Goal: Information Seeking & Learning: Learn about a topic

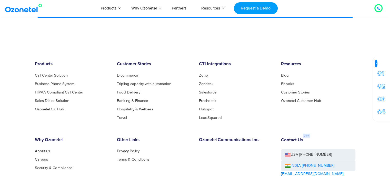
scroll to position [1538, 0]
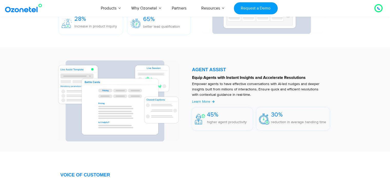
scroll to position [407, 0]
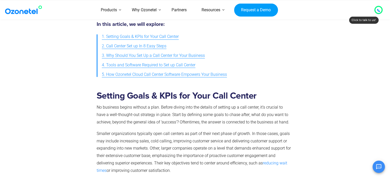
scroll to position [2480, 0]
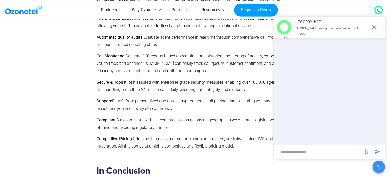
click at [187, 101] on span "Benefit from personalized one-on-one support across all pricing plans, ensuring…" at bounding box center [188, 105] width 182 height 12
click at [373, 26] on icon "end chat or minimize" at bounding box center [374, 27] width 6 height 6
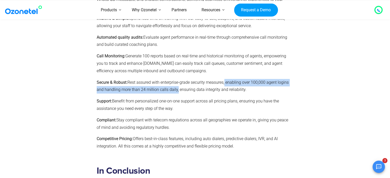
drag, startPoint x: 225, startPoint y: 81, endPoint x: 176, endPoint y: 90, distance: 49.8
click at [176, 90] on span "Rest assured with enterprise-grade security measures, enabling over 100,000 age…" at bounding box center [193, 86] width 192 height 12
copy span ", enabling over 100,000 agent logins and handling more than 24 million calls da…"
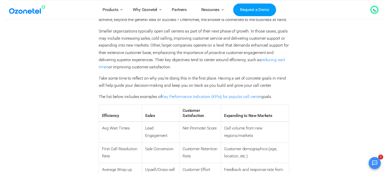
scroll to position [0, 0]
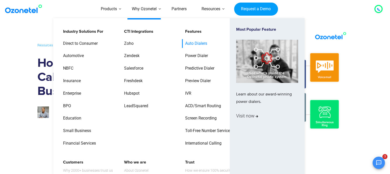
click at [192, 43] on link "Auto Dialers" at bounding box center [195, 43] width 26 height 9
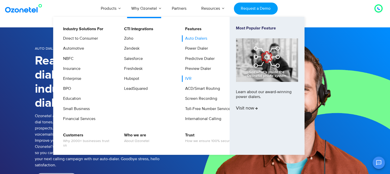
click at [188, 76] on link "IVR" at bounding box center [187, 79] width 11 height 6
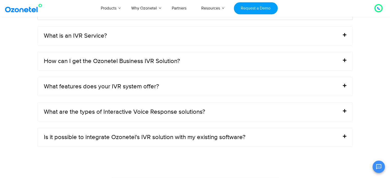
scroll to position [1727, 0]
